Goal: Book appointment/travel/reservation

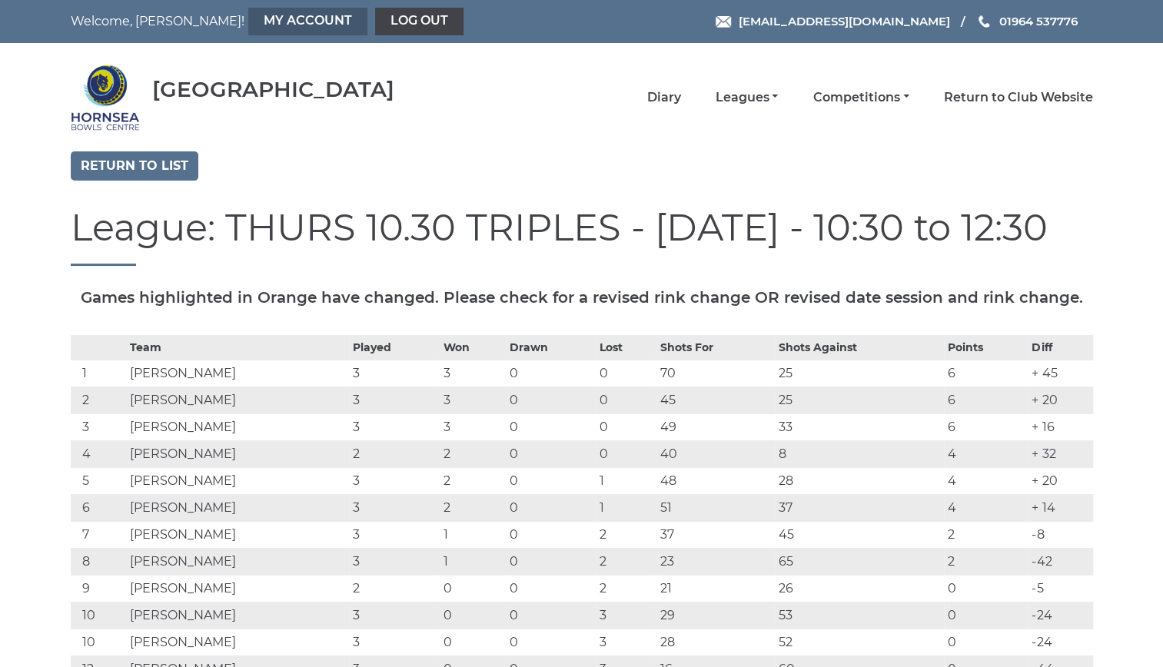
click at [258, 15] on link "My Account" at bounding box center [307, 22] width 119 height 28
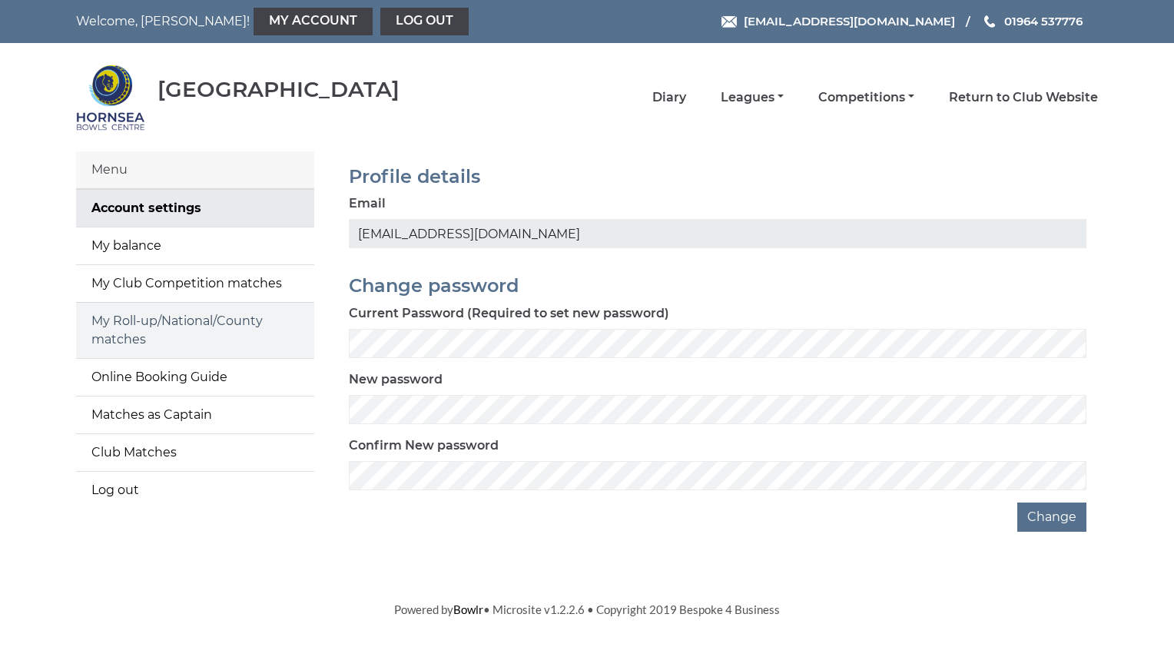
click at [146, 318] on link "My Roll-up/National/County matches" at bounding box center [195, 330] width 238 height 55
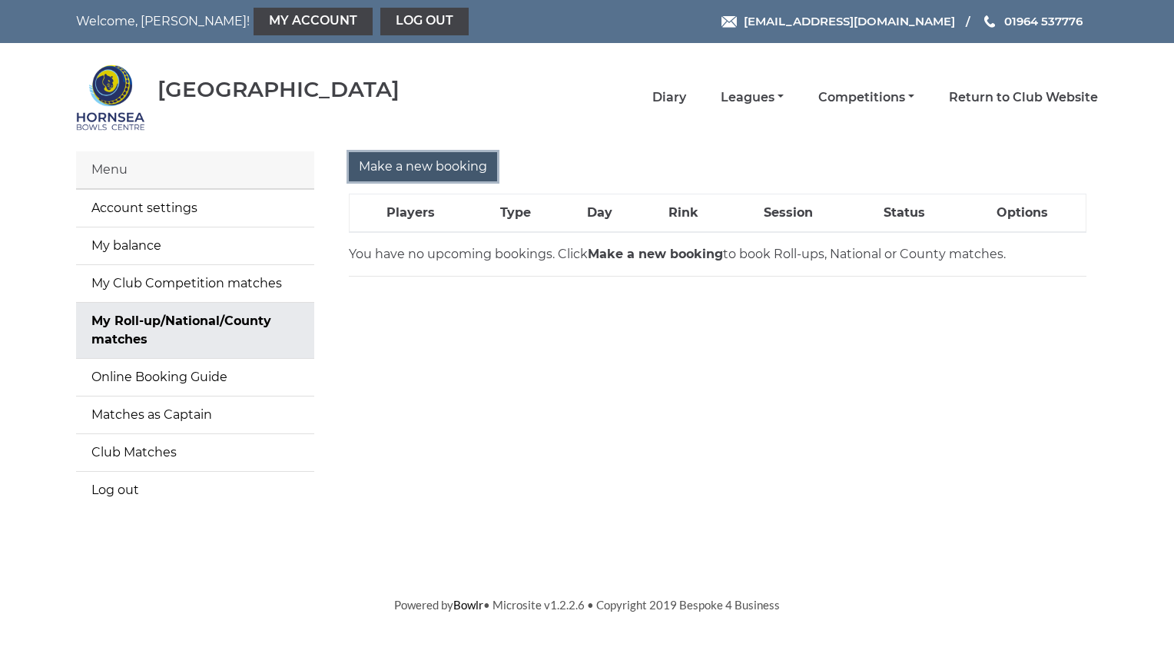
click at [389, 161] on input "Make a new booking" at bounding box center [423, 166] width 148 height 29
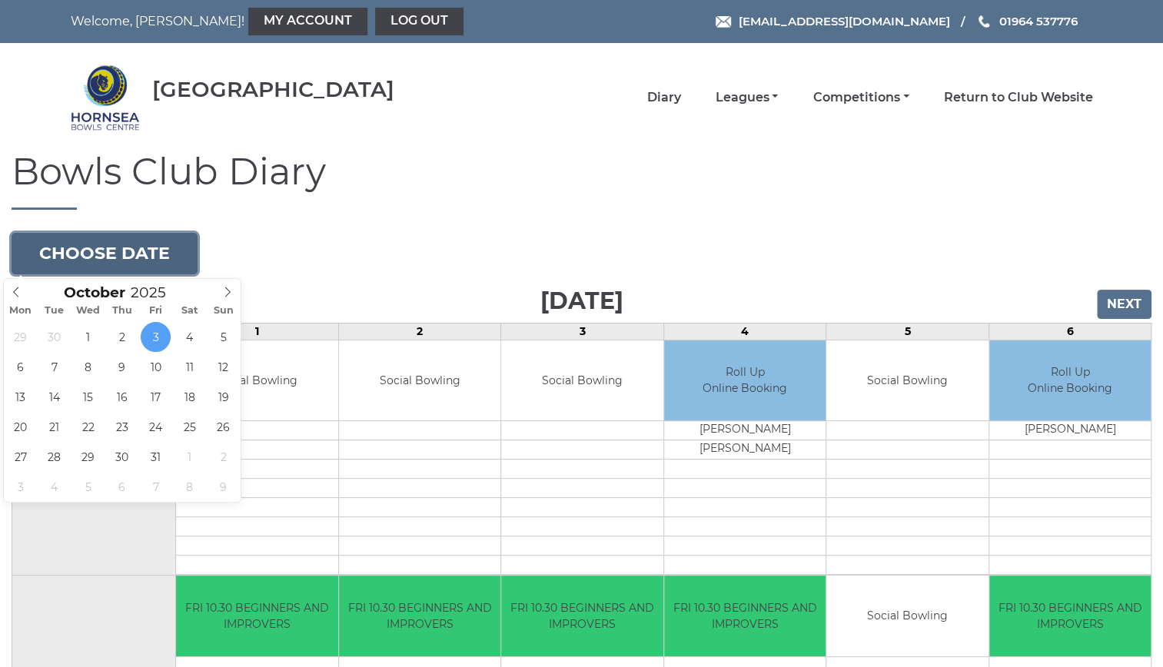
click at [115, 251] on button "Choose date" at bounding box center [105, 254] width 186 height 42
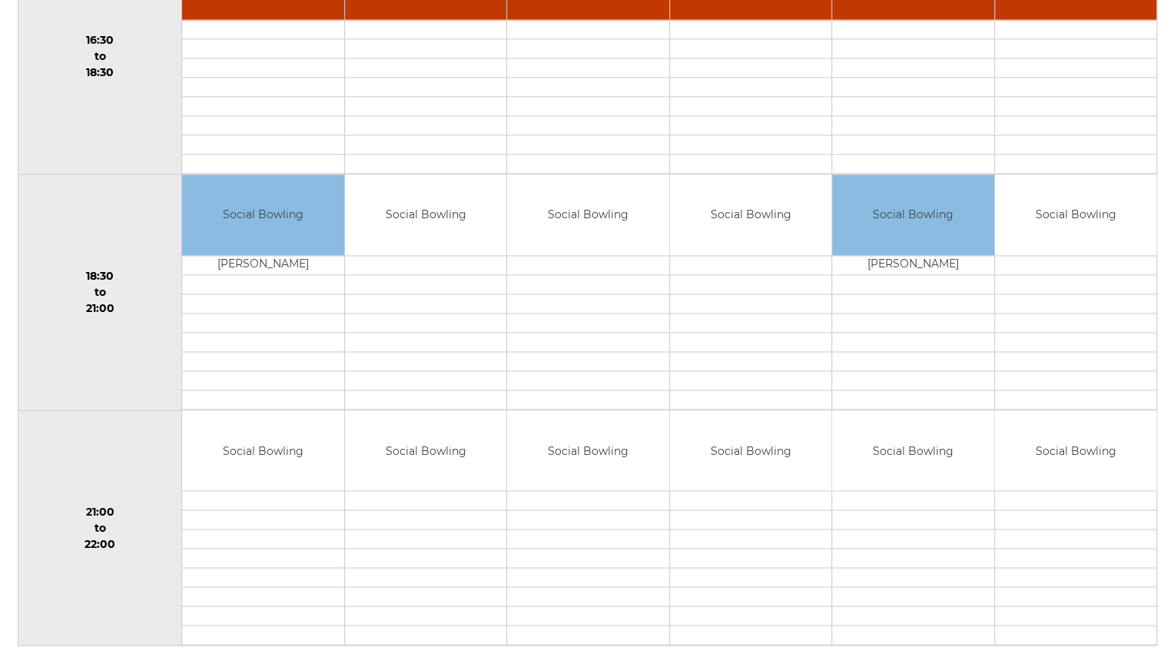
scroll to position [1359, 0]
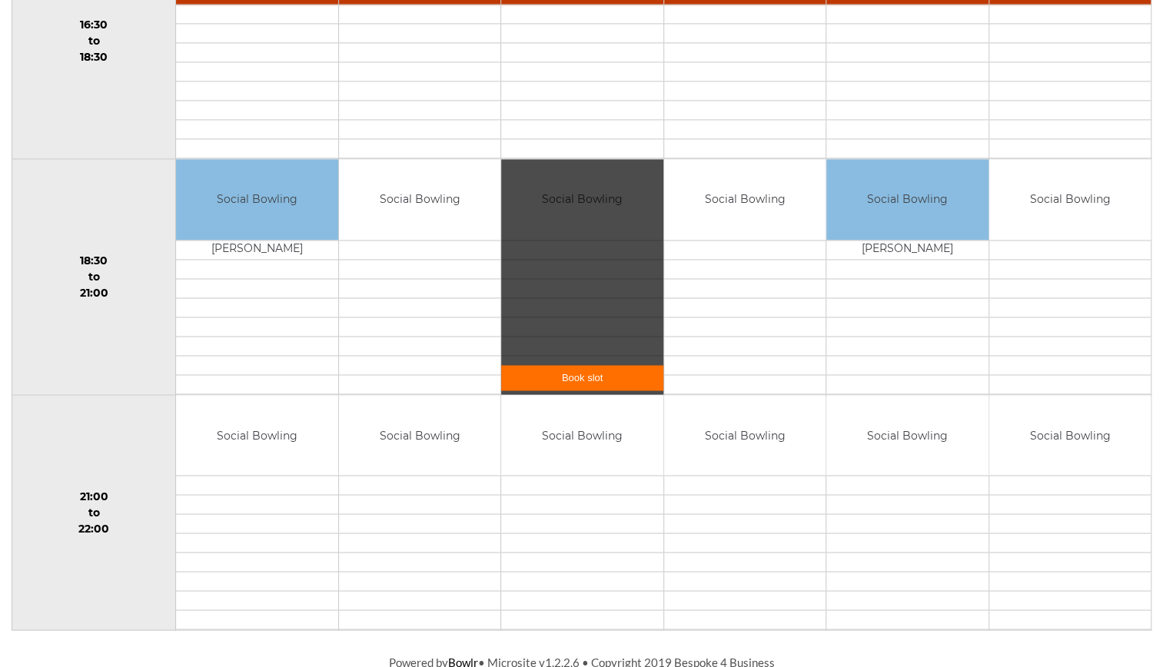
click at [593, 367] on link "Book slot" at bounding box center [581, 377] width 161 height 25
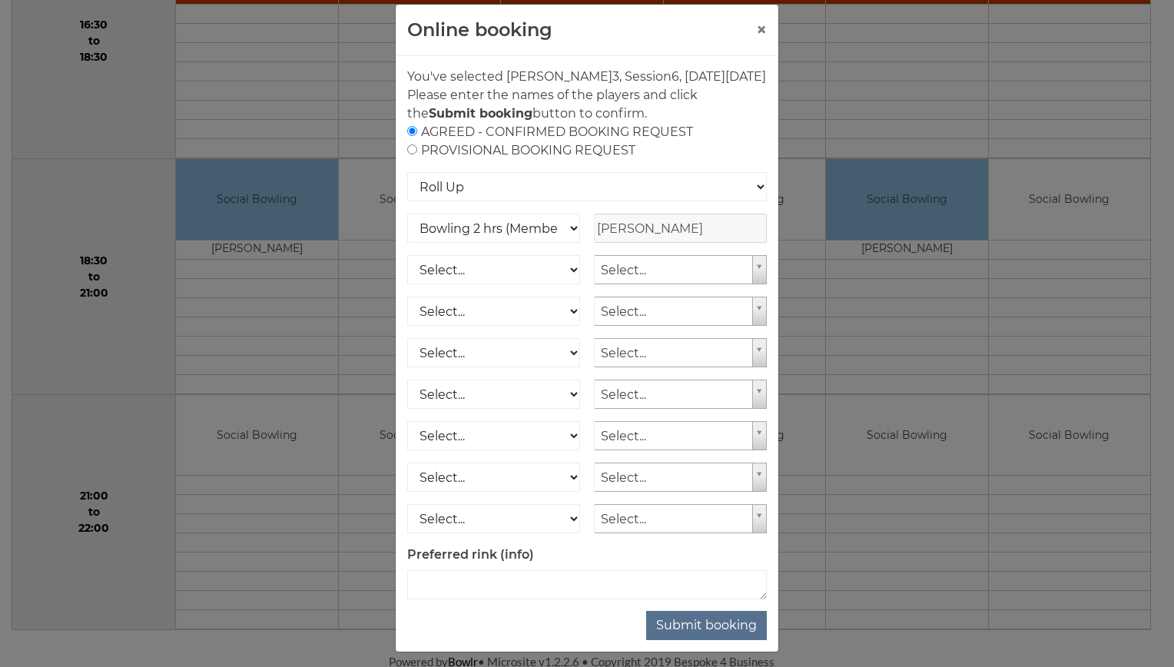
scroll to position [45, 0]
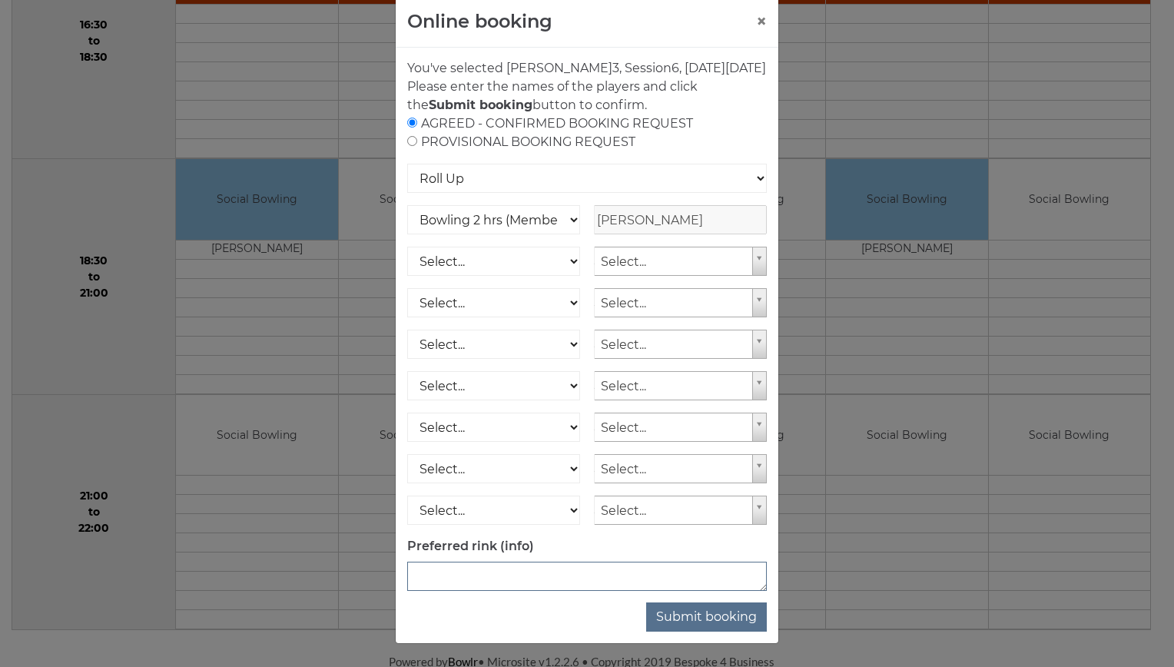
click at [547, 581] on textarea at bounding box center [587, 576] width 360 height 29
type textarea "rink 3"
click at [692, 611] on button "Submit booking" at bounding box center [706, 617] width 121 height 29
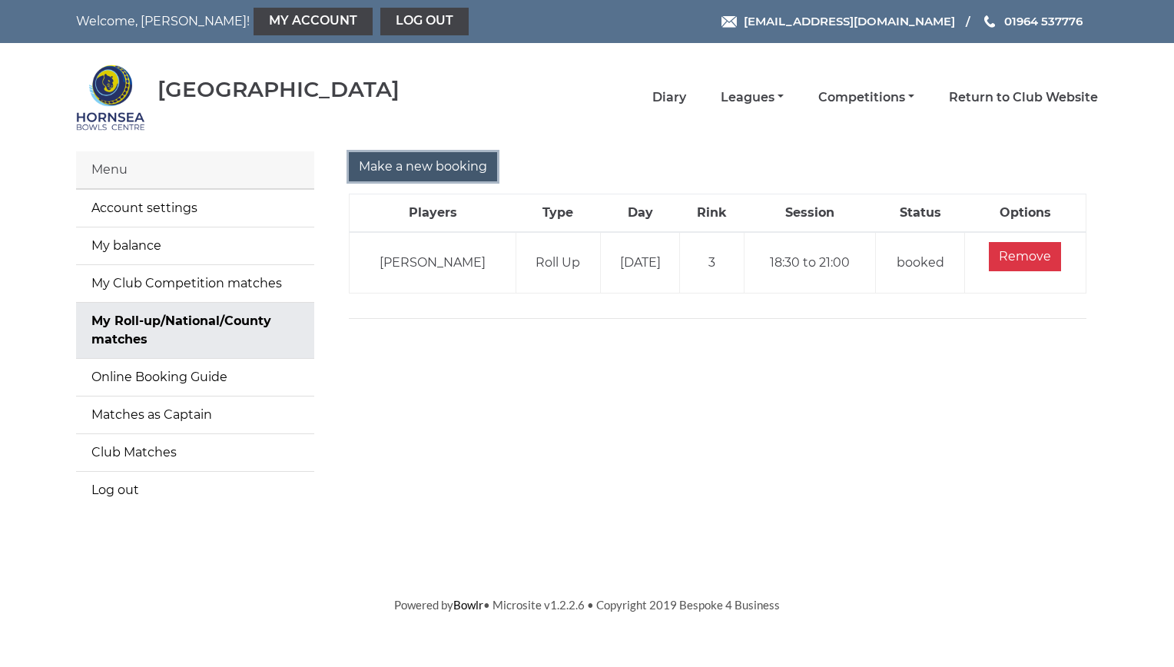
click at [375, 160] on input "Make a new booking" at bounding box center [423, 166] width 148 height 29
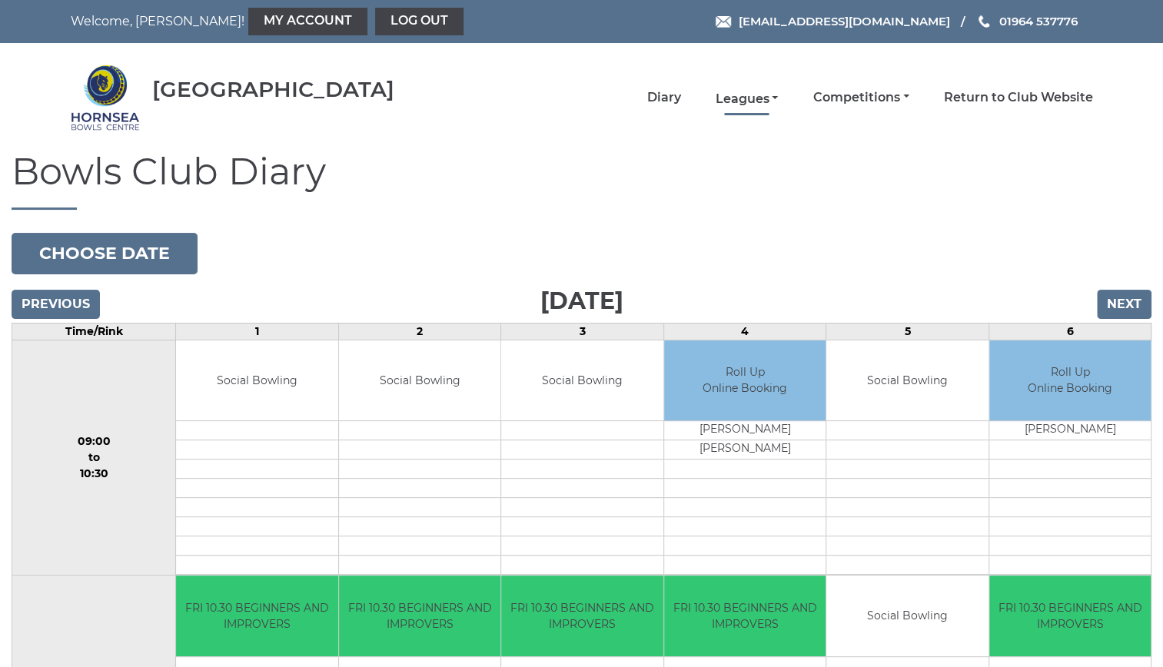
click at [750, 96] on link "Leagues" at bounding box center [746, 99] width 63 height 17
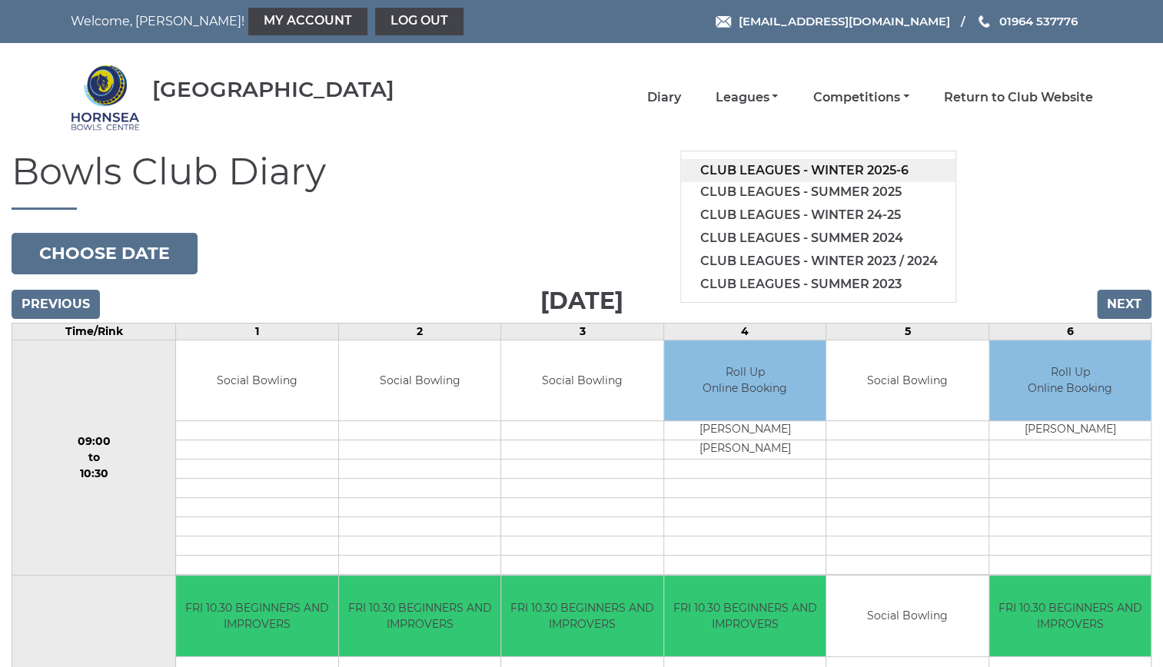
click at [782, 162] on link "Club leagues - Winter 2025-6" at bounding box center [818, 170] width 274 height 23
